Goal: Information Seeking & Learning: Learn about a topic

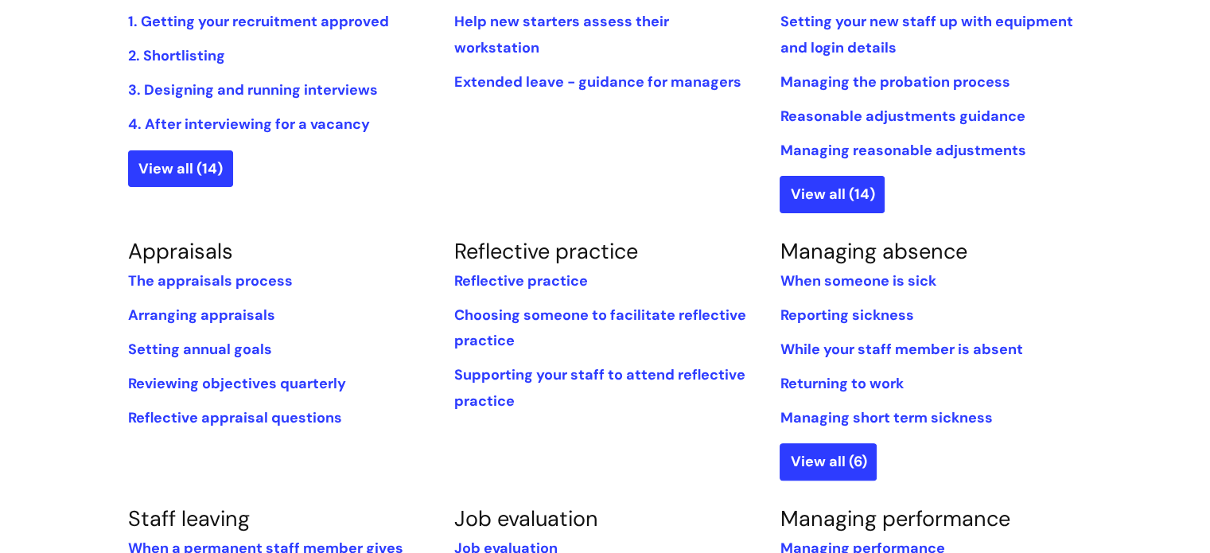
scroll to position [477, 0]
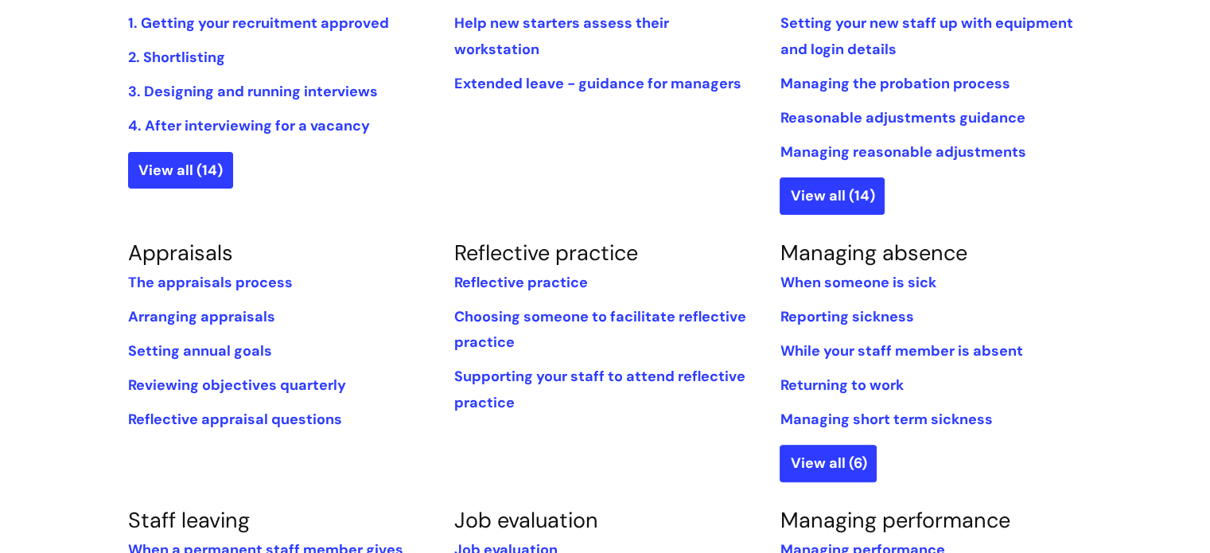
drag, startPoint x: 677, startPoint y: 409, endPoint x: 369, endPoint y: 267, distance: 338.8
click at [369, 267] on section "Appraisals The appraisals process Arranging appraisals Setting annual goals Rev…" at bounding box center [279, 342] width 326 height 205
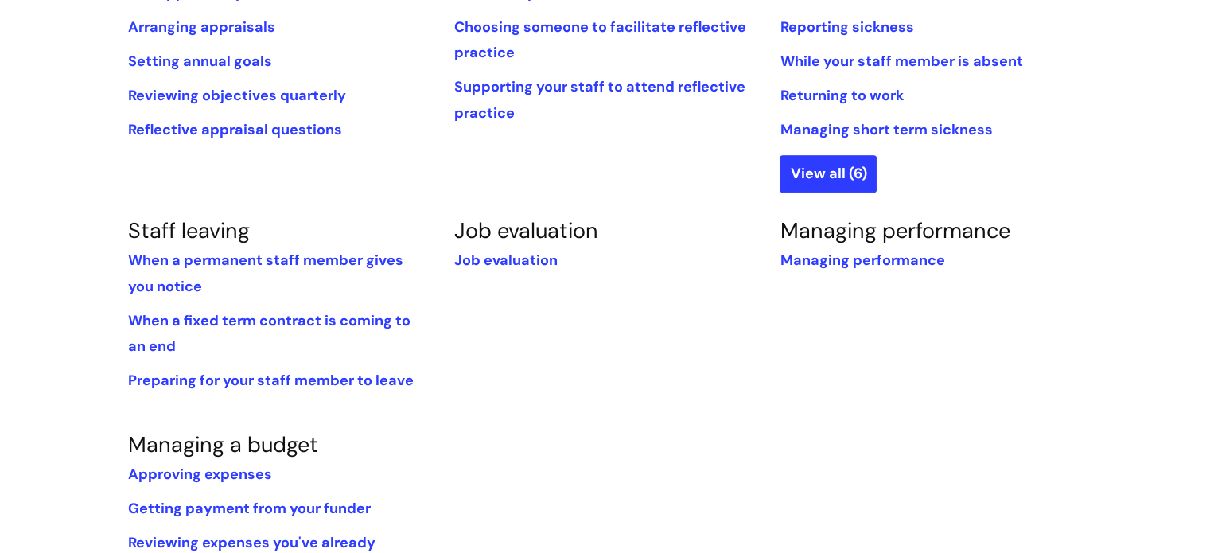
scroll to position [776, 0]
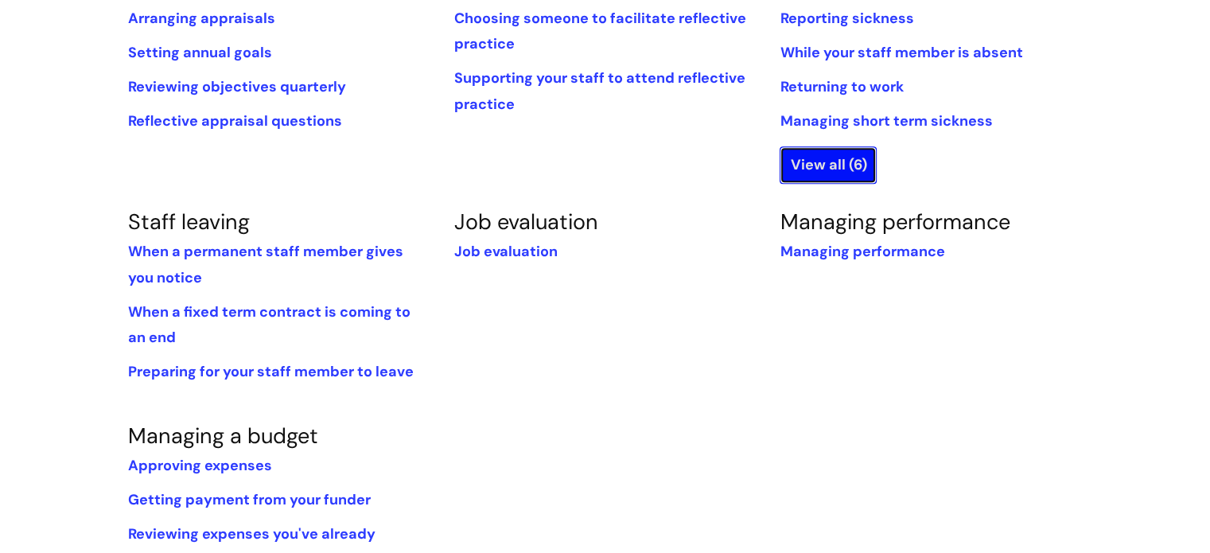
click at [837, 155] on link "View all (6)" at bounding box center [828, 164] width 97 height 37
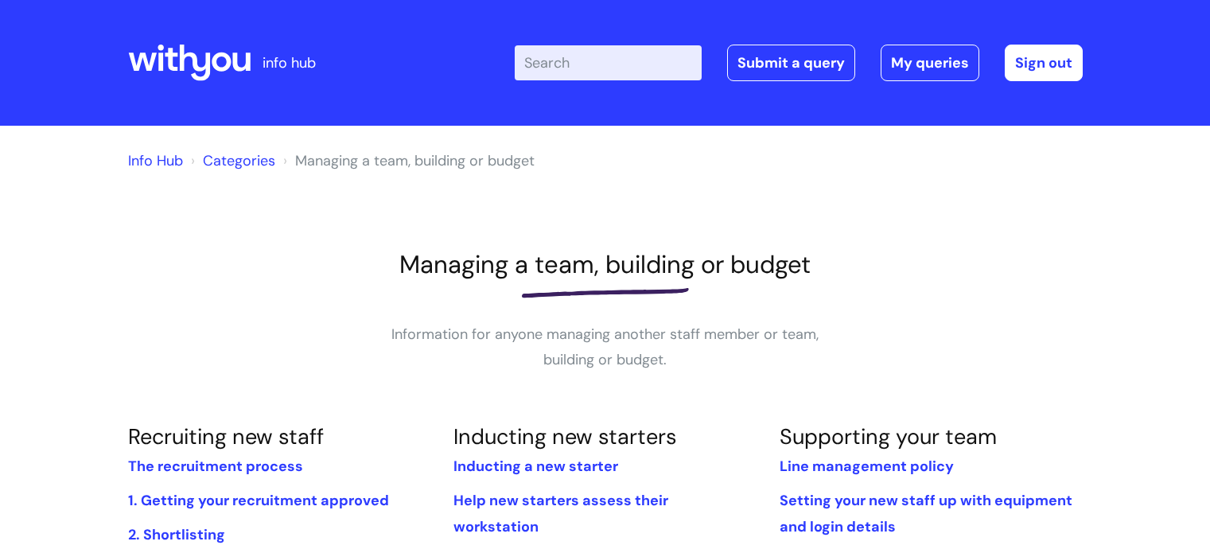
scroll to position [776, 0]
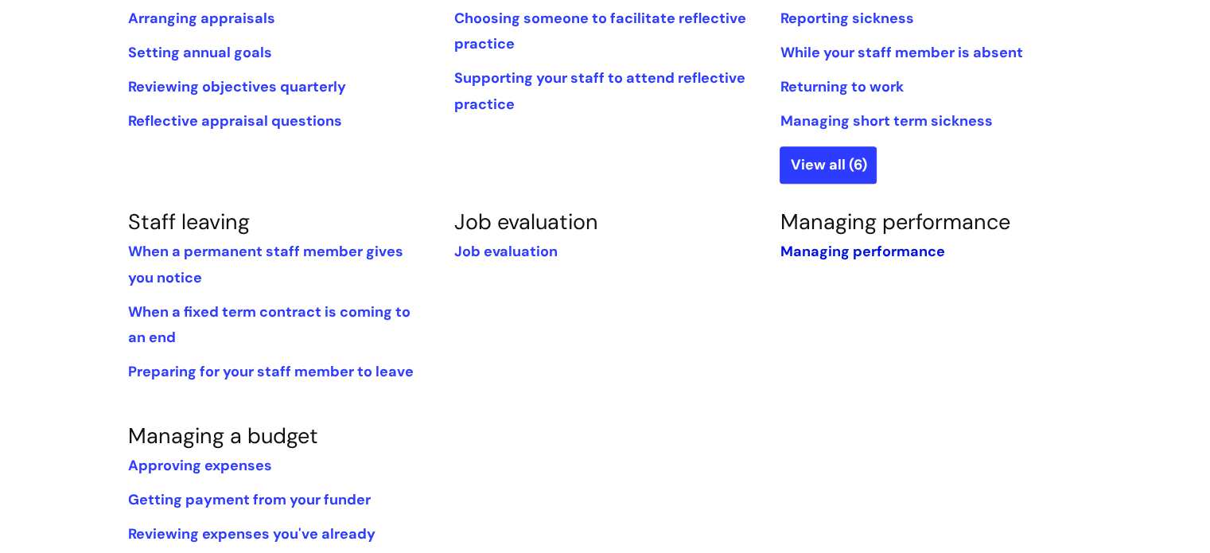
click at [834, 254] on link "Managing performance" at bounding box center [862, 251] width 165 height 19
